Goal: Task Accomplishment & Management: Use online tool/utility

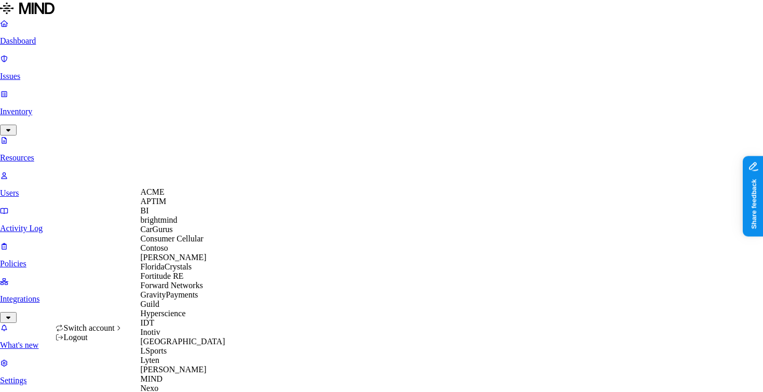
click at [184, 197] on div "ACME" at bounding box center [191, 191] width 101 height 9
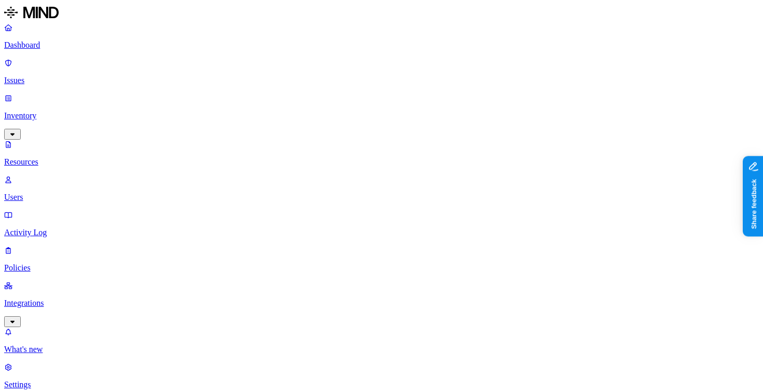
click at [70, 380] on p "Settings" at bounding box center [381, 384] width 755 height 9
click at [61, 380] on p "Settings" at bounding box center [381, 384] width 755 height 9
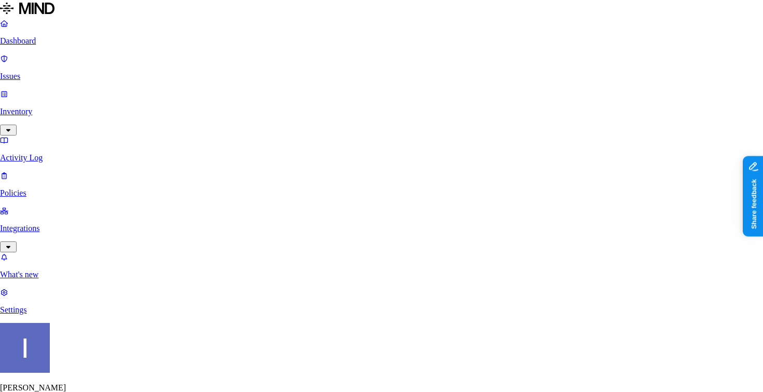
paste input "chloe.zhang@mind.io"
type input "chloe.zhang@mind.io"
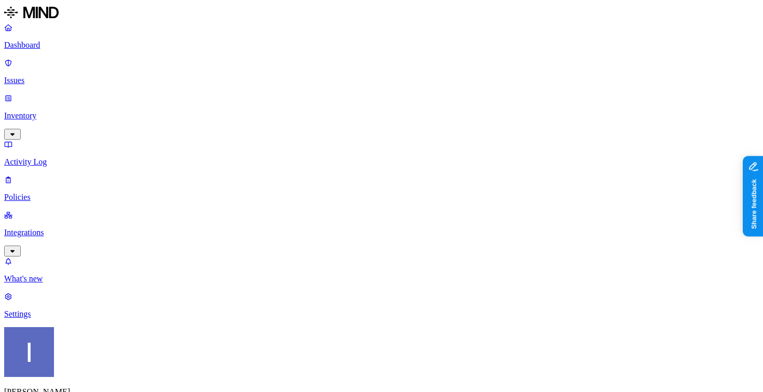
scroll to position [16, 0]
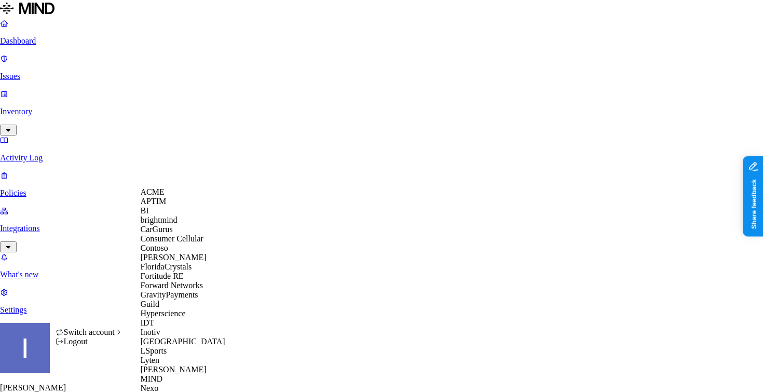
scroll to position [515, 0]
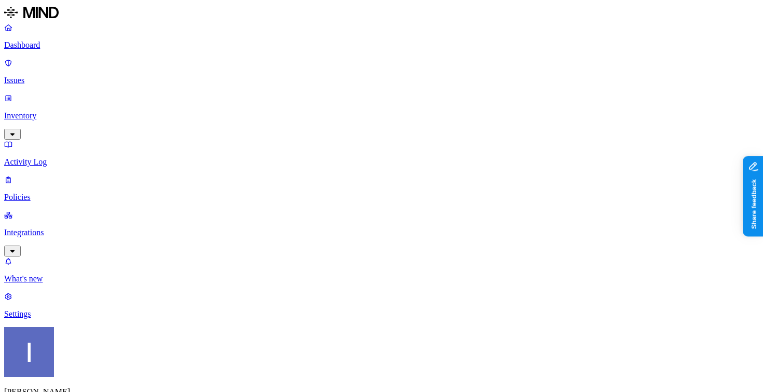
click at [56, 175] on link "Policies" at bounding box center [381, 188] width 755 height 27
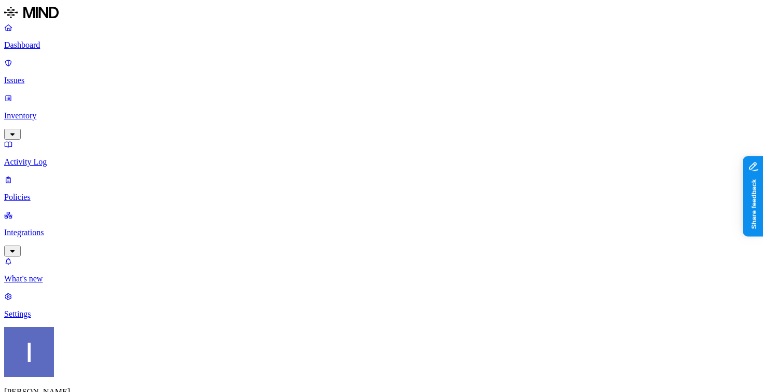
click at [60, 228] on p "Integrations" at bounding box center [381, 232] width 755 height 9
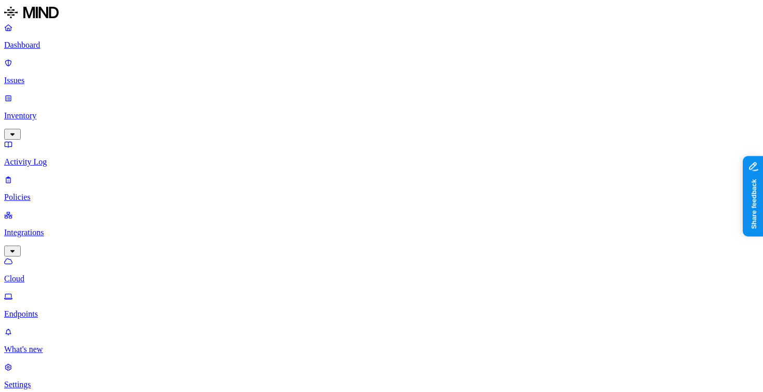
click at [69, 309] on p "Endpoints" at bounding box center [381, 313] width 755 height 9
click at [57, 380] on p "Settings" at bounding box center [381, 384] width 755 height 9
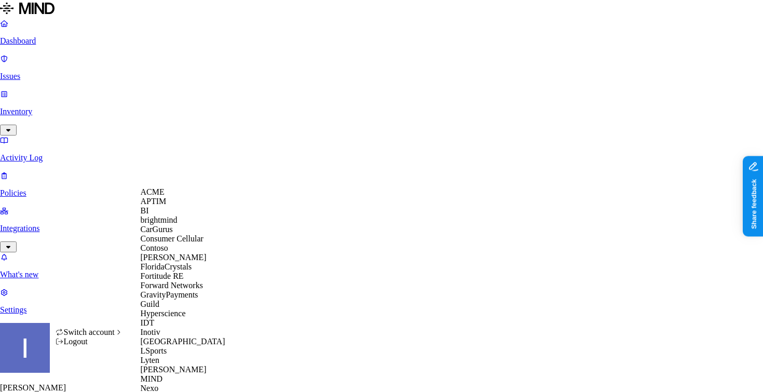
click at [175, 197] on div "ACME" at bounding box center [191, 191] width 101 height 9
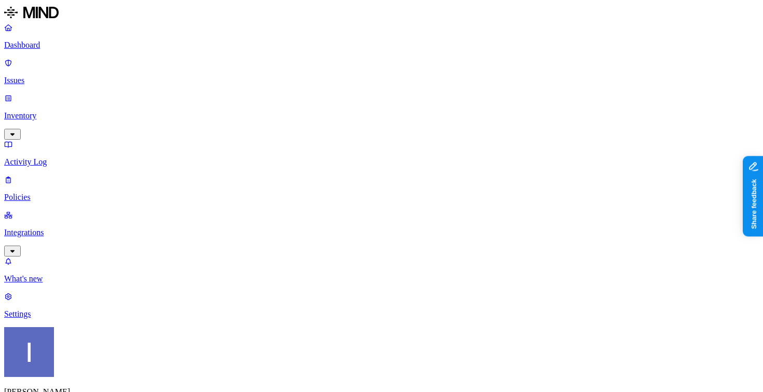
click at [72, 228] on p "Integrations" at bounding box center [381, 232] width 755 height 9
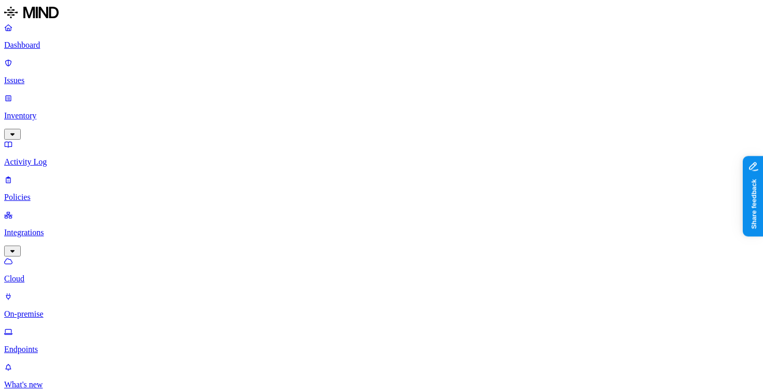
click at [65, 345] on p "Endpoints" at bounding box center [381, 349] width 755 height 9
type input "2"
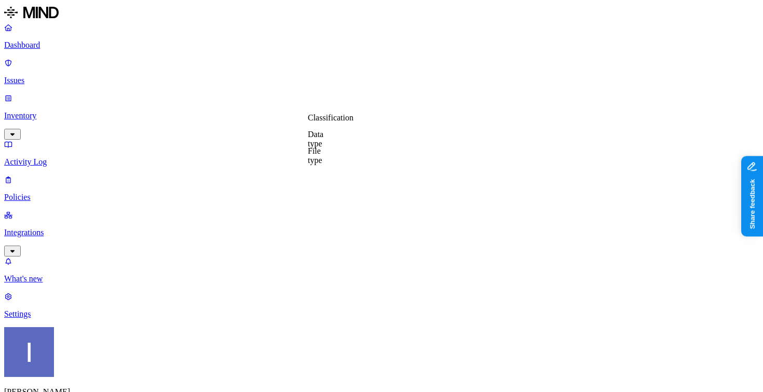
click at [322, 156] on label "File type" at bounding box center [315, 155] width 15 height 18
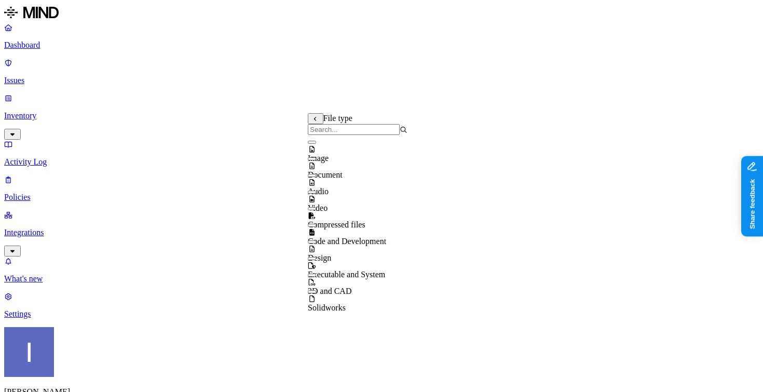
scroll to position [15, 0]
click at [365, 135] on input "search" at bounding box center [354, 129] width 92 height 11
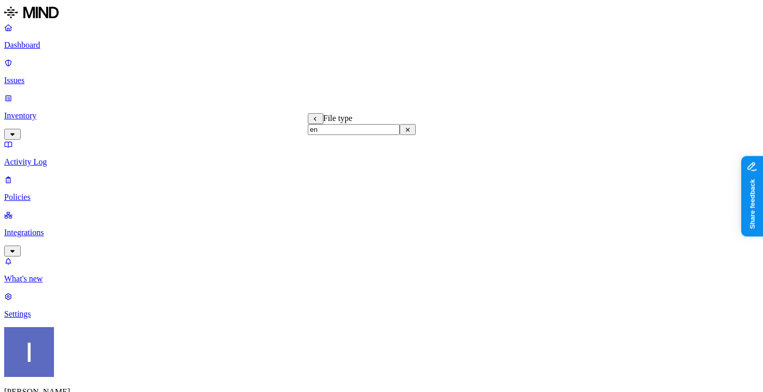
type input "enc"
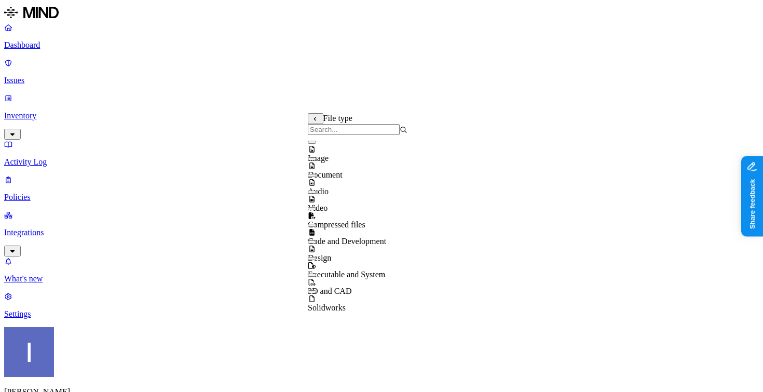
click at [315, 118] on button at bounding box center [316, 118] width 16 height 11
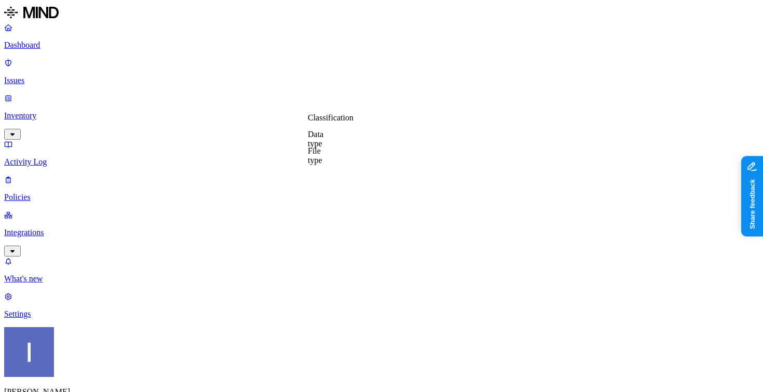
click at [321, 122] on label "Classification" at bounding box center [331, 117] width 46 height 9
click at [51, 76] on p "Issues" at bounding box center [381, 80] width 755 height 9
click at [56, 93] on link "Inventory" at bounding box center [381, 115] width 755 height 45
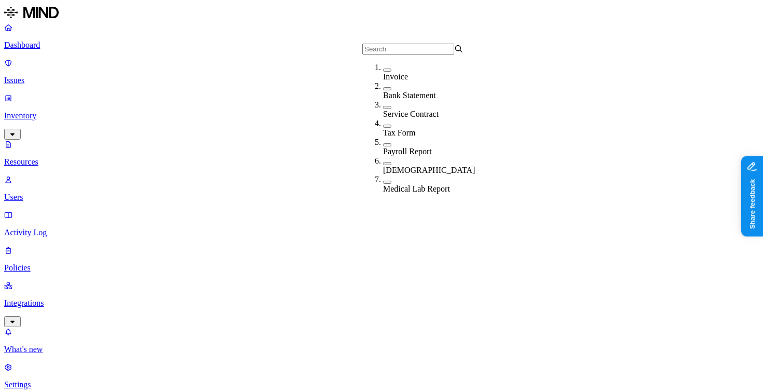
scroll to position [11, 0]
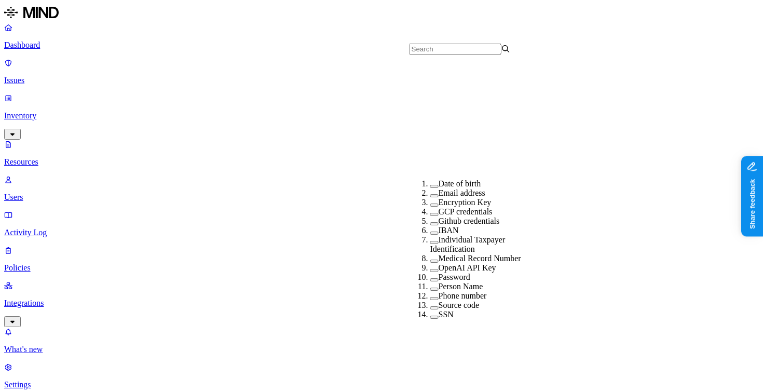
scroll to position [0, 0]
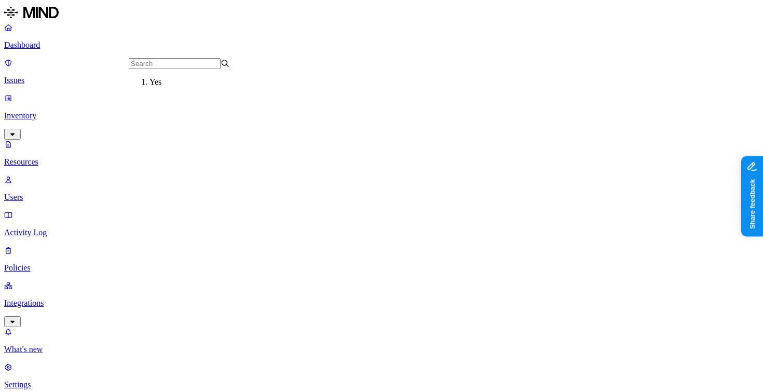
click at [178, 87] on div "Yes" at bounding box center [199, 81] width 101 height 9
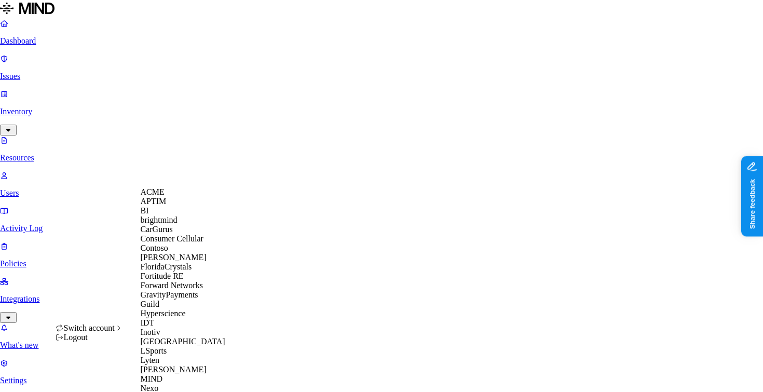
click at [178, 206] on div "APTIM" at bounding box center [191, 201] width 101 height 9
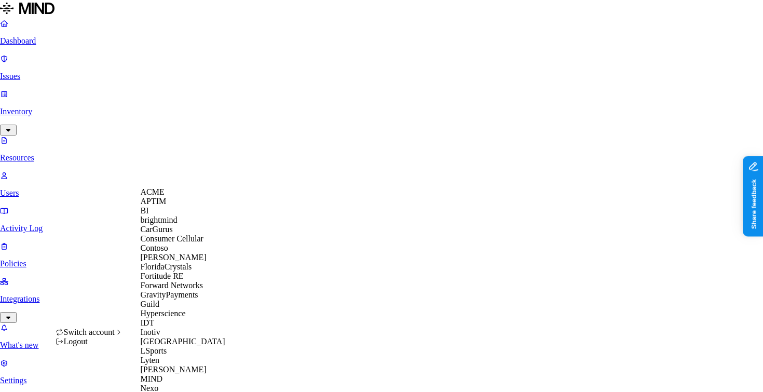
scroll to position [386, 0]
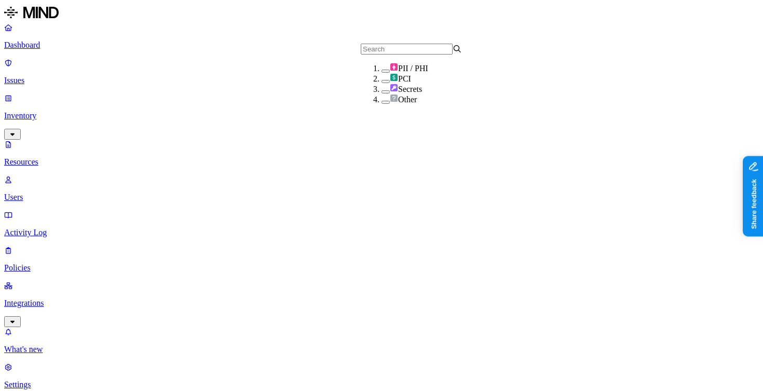
type input "MRN"
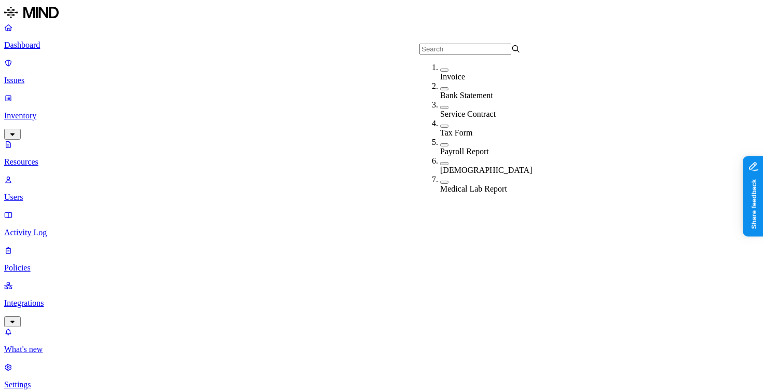
scroll to position [11, 0]
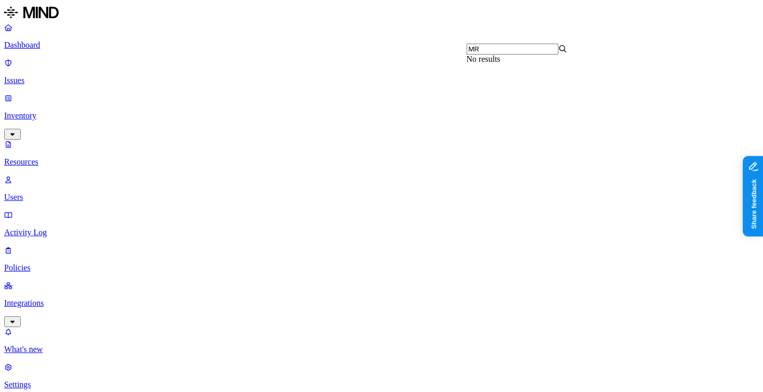
type input "M"
type input "m"
click at [516, 72] on label "Medical Record Number" at bounding box center [537, 67] width 83 height 9
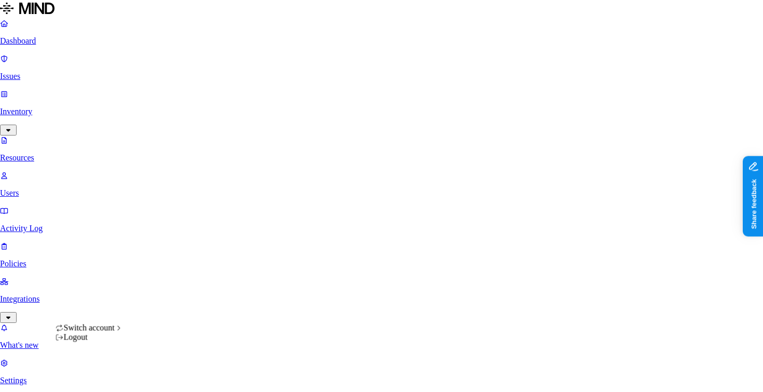
click at [96, 377] on html "Dashboard Issues Inventory Resources Users Activity Log Policies Integrations W…" at bounding box center [381, 318] width 763 height 636
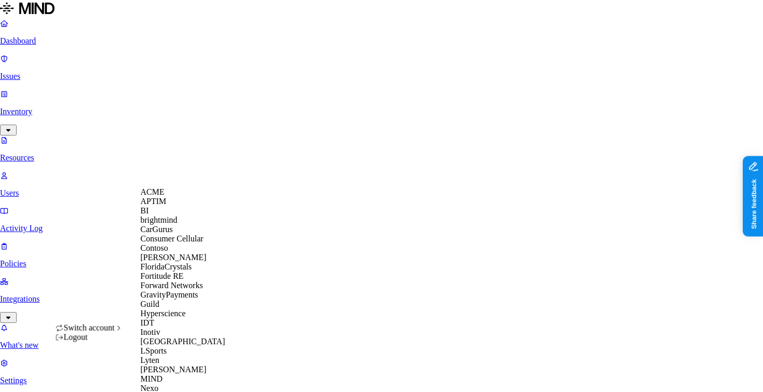
scroll to position [386, 0]
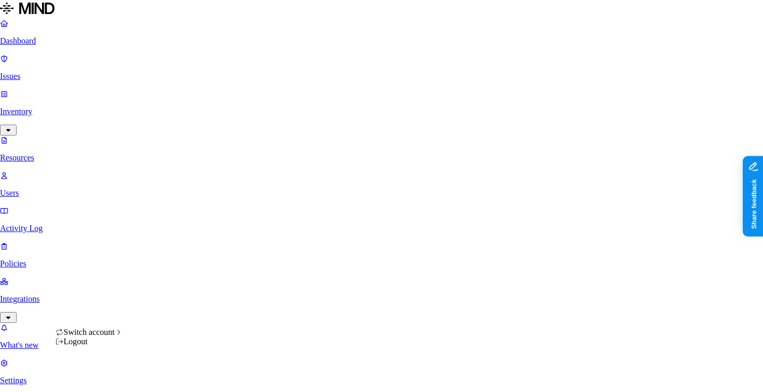
click at [99, 374] on html "Dashboard Issues Inventory Resources Users Activity Log Policies Integrations W…" at bounding box center [381, 370] width 763 height 741
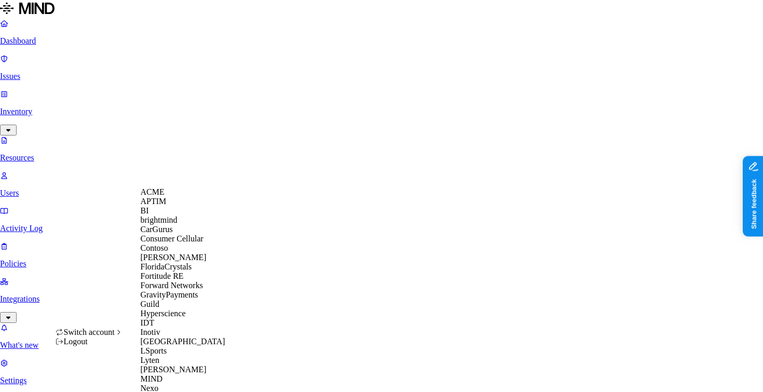
click at [185, 197] on div "ACME" at bounding box center [191, 191] width 101 height 9
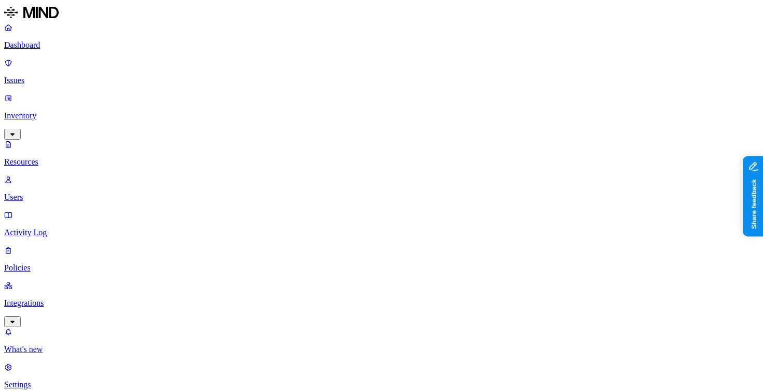
click at [74, 245] on link "Policies" at bounding box center [381, 258] width 755 height 27
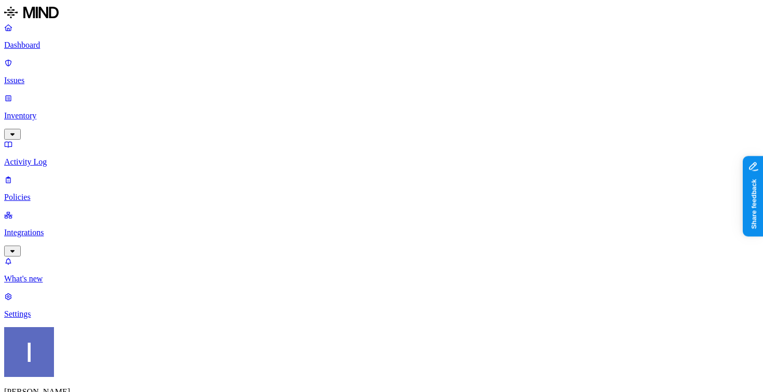
click at [76, 228] on p "Integrations" at bounding box center [381, 232] width 755 height 9
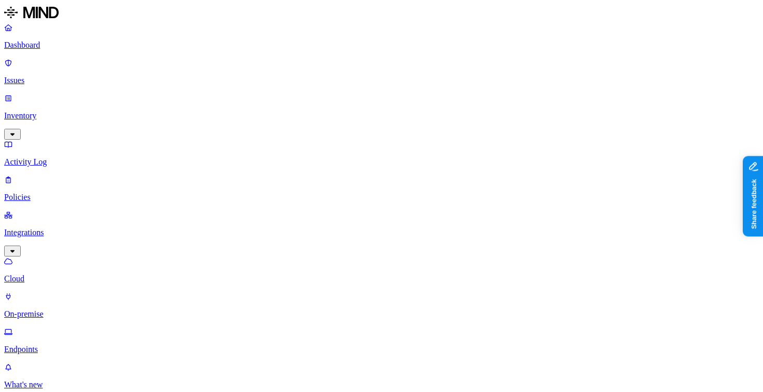
click at [75, 345] on p "Endpoints" at bounding box center [381, 349] width 755 height 9
click at [75, 309] on p "On-premise" at bounding box center [381, 313] width 755 height 9
click at [75, 345] on p "Endpoints" at bounding box center [381, 349] width 755 height 9
click at [60, 274] on p "Cloud" at bounding box center [381, 278] width 755 height 9
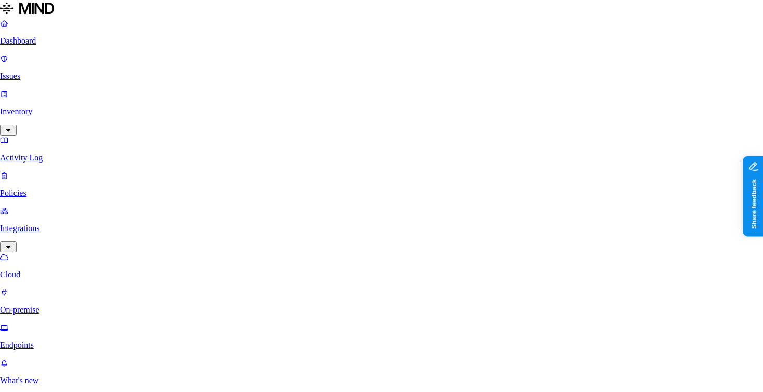
scroll to position [142, 0]
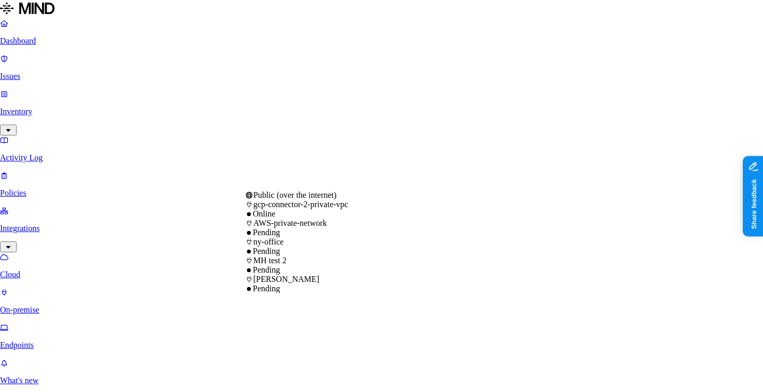
select select "tpt_01HNXGF7E1GEC51EG53YJJ91T5"
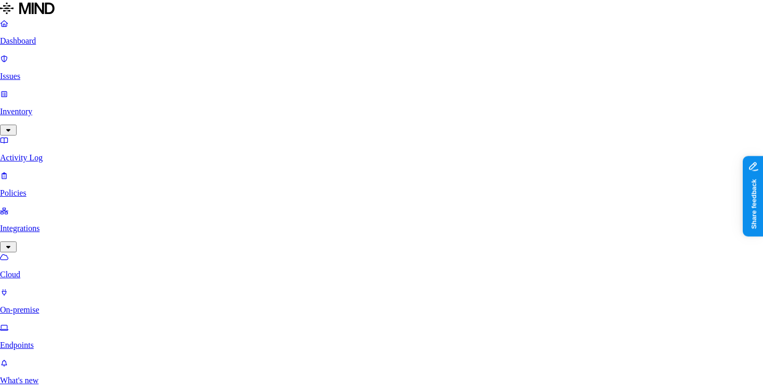
type input "test"
type input "1.1.1.1"
type input "test"
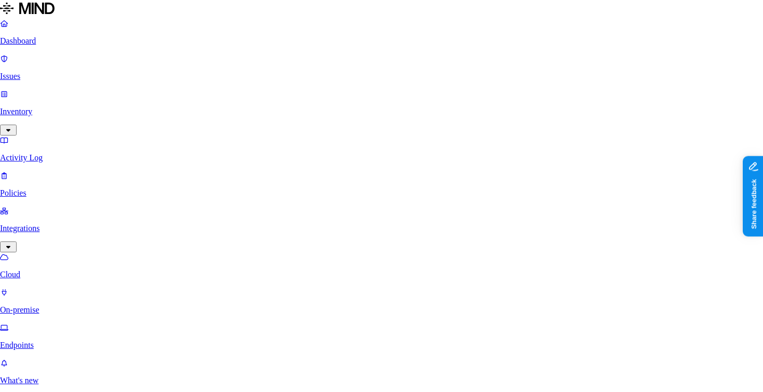
type input "test"
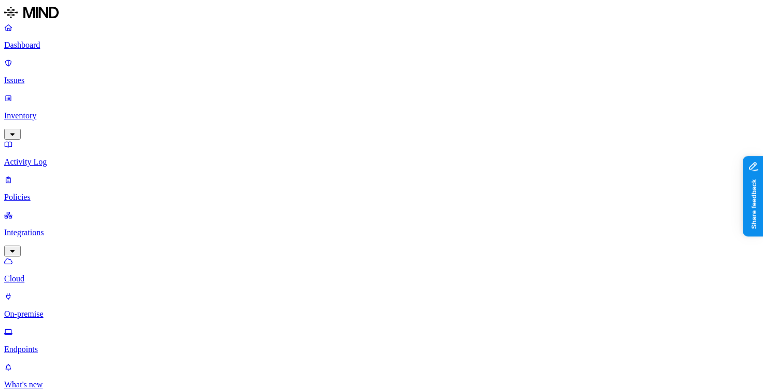
scroll to position [27, 0]
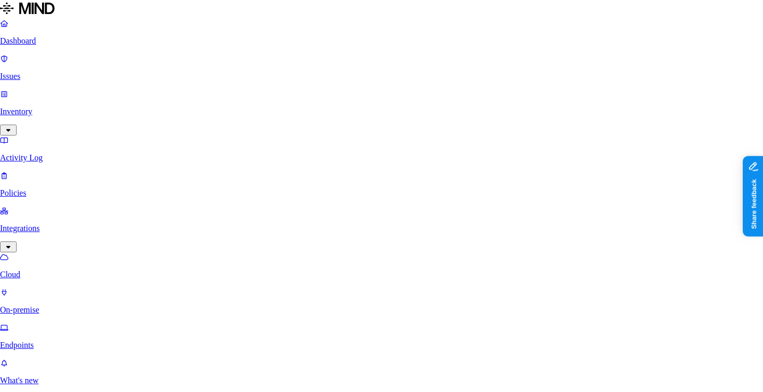
scroll to position [27, 0]
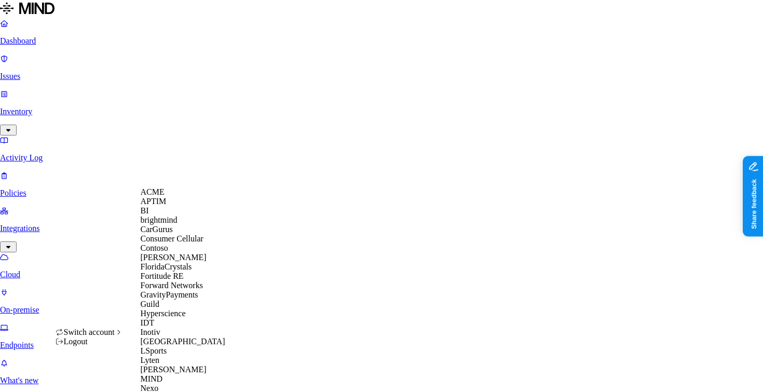
scroll to position [515, 0]
